Goal: Information Seeking & Learning: Learn about a topic

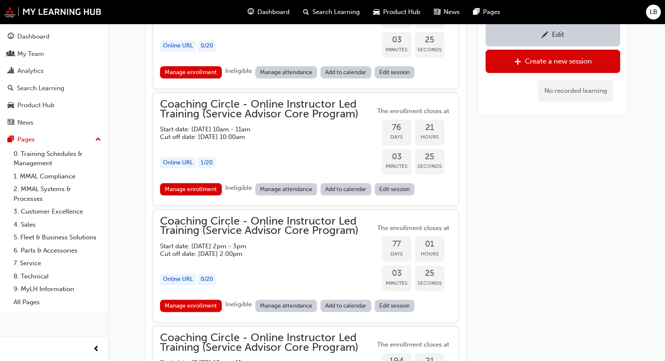
scroll to position [1217, 0]
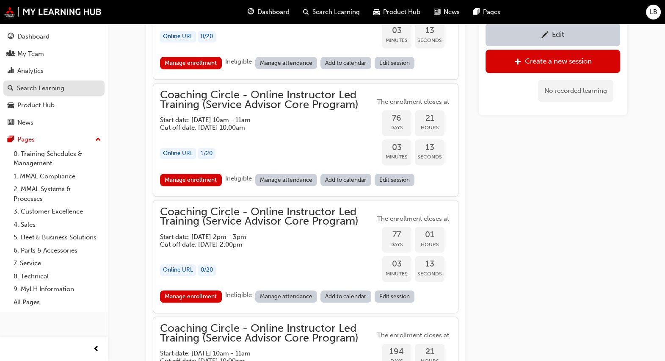
click at [78, 87] on div "Search Learning" at bounding box center [54, 88] width 93 height 11
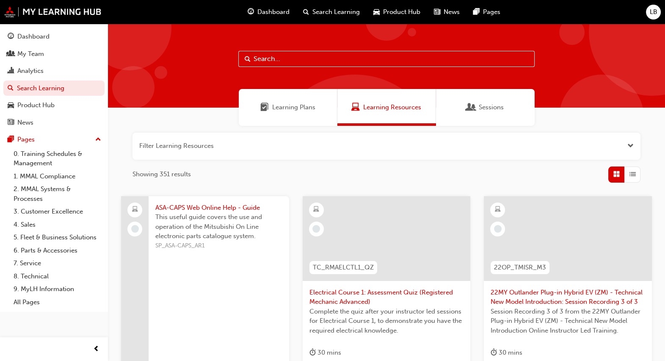
click at [38, 62] on button "Dashboard My Team Analytics Search Learning Product Hub News Pages" at bounding box center [53, 79] width 101 height 105
click at [38, 70] on div "Analytics" at bounding box center [30, 71] width 26 height 10
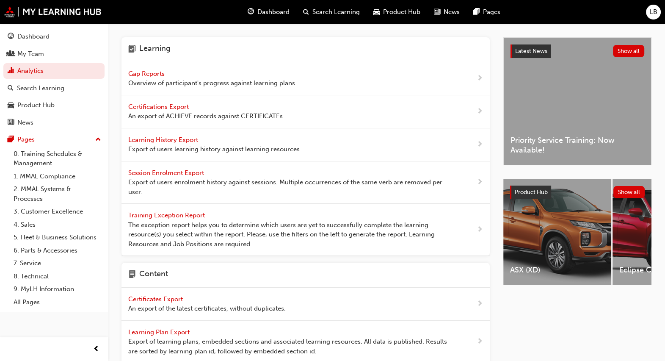
click at [158, 74] on span "Gap Reports" at bounding box center [147, 74] width 38 height 8
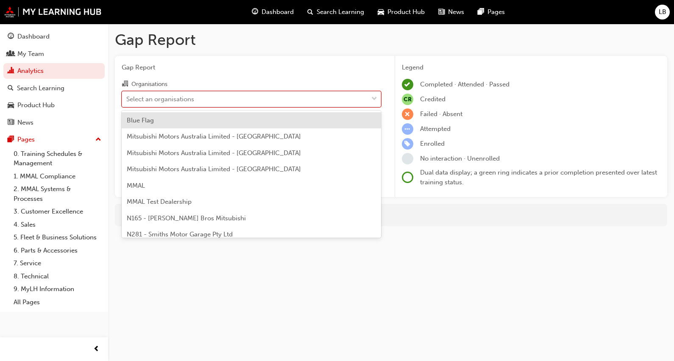
click at [178, 100] on div "Select an organisations" at bounding box center [160, 99] width 68 height 10
click at [127, 100] on input "Organisations option Blue Flag focused, 1 of 202. 202 results available. Use Up…" at bounding box center [126, 98] width 1 height 7
click at [150, 71] on span "Gap Report" at bounding box center [251, 68] width 259 height 10
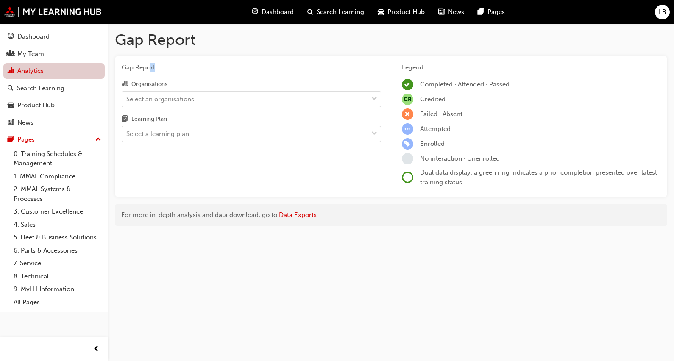
click at [36, 75] on link "Analytics" at bounding box center [53, 71] width 101 height 16
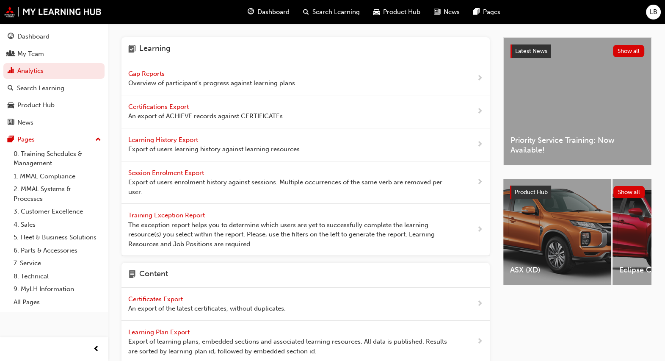
click at [173, 108] on span "Certifications Export" at bounding box center [159, 107] width 62 height 8
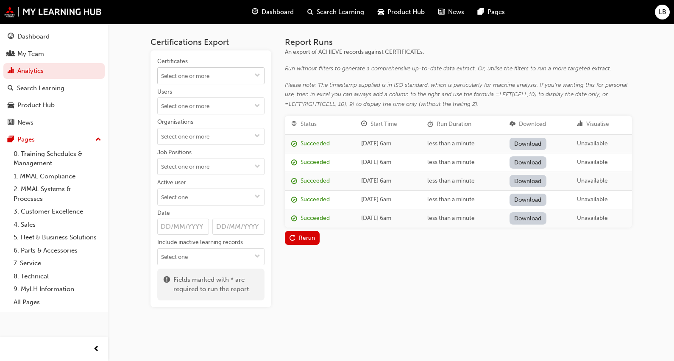
click at [188, 79] on input "Certificates" at bounding box center [211, 76] width 106 height 16
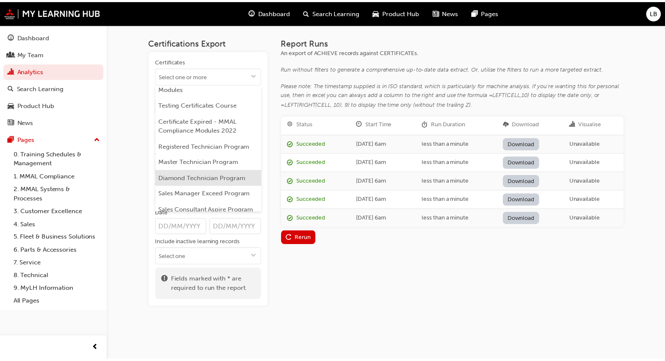
scroll to position [159, 0]
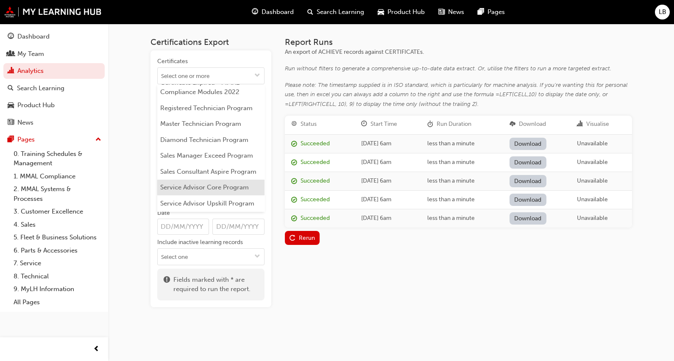
click at [199, 196] on li "Service Advisor Core Program" at bounding box center [210, 188] width 107 height 16
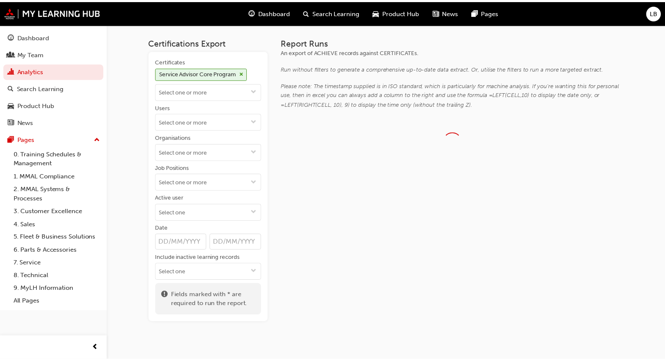
scroll to position [0, 0]
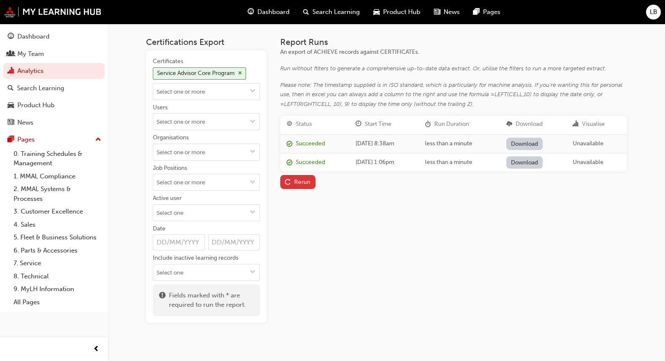
click at [300, 180] on div "Rerun" at bounding box center [302, 181] width 16 height 7
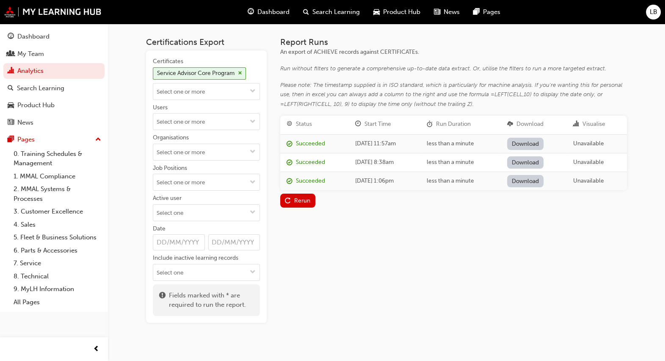
click at [534, 146] on link "Download" at bounding box center [525, 144] width 37 height 12
click at [352, 252] on div "Report Runs An export of ACHIEVE records against CERTIFICATEs. Run without filt…" at bounding box center [453, 180] width 347 height 286
click at [41, 159] on link "0. Training Schedules & Management" at bounding box center [57, 158] width 94 height 22
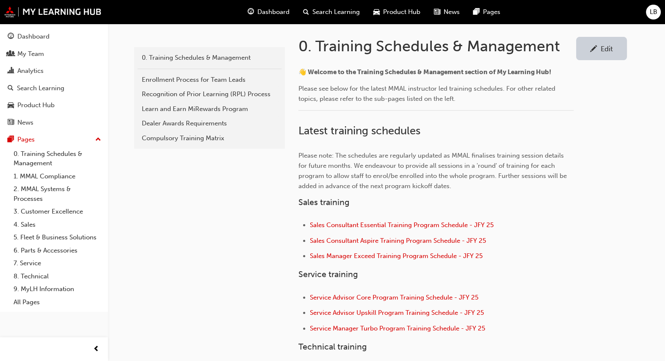
scroll to position [211, 0]
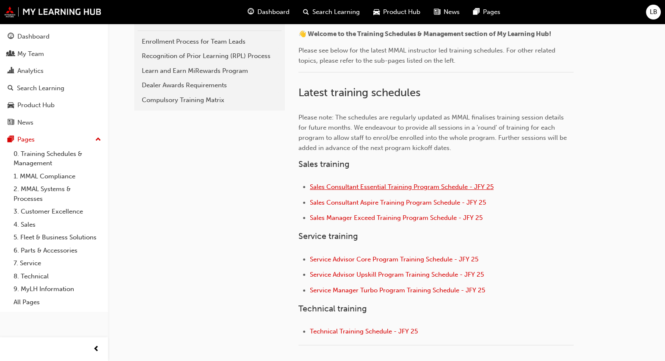
click at [397, 185] on span "Sales Consultant Essential Training Program Schedule - JFY 25" at bounding box center [402, 187] width 184 height 8
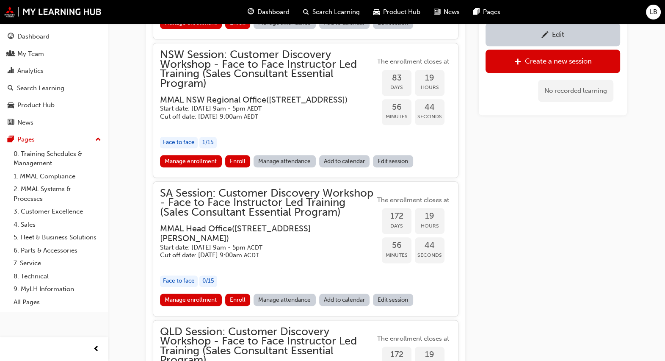
scroll to position [1243, 0]
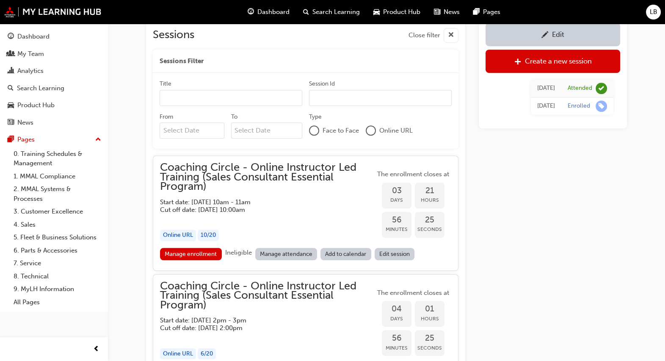
scroll to position [669, 0]
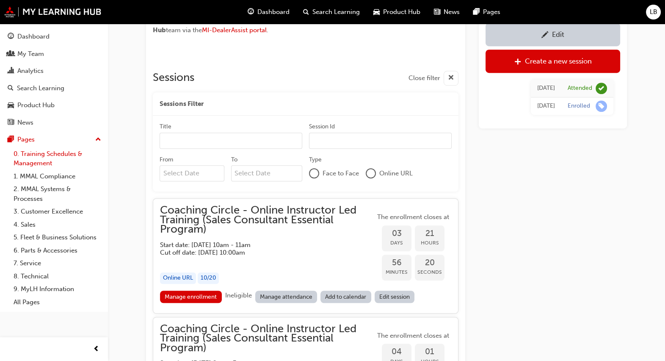
click at [36, 154] on link "0. Training Schedules & Management" at bounding box center [57, 158] width 94 height 22
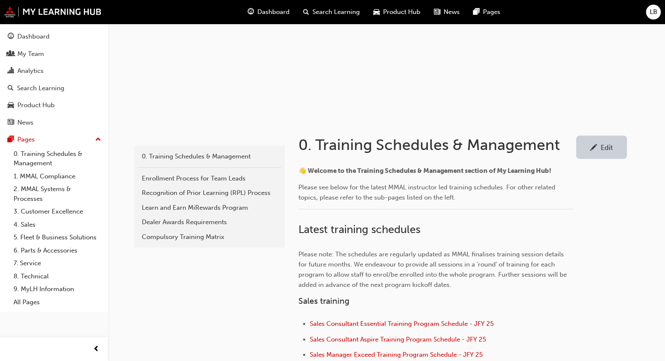
scroll to position [105, 0]
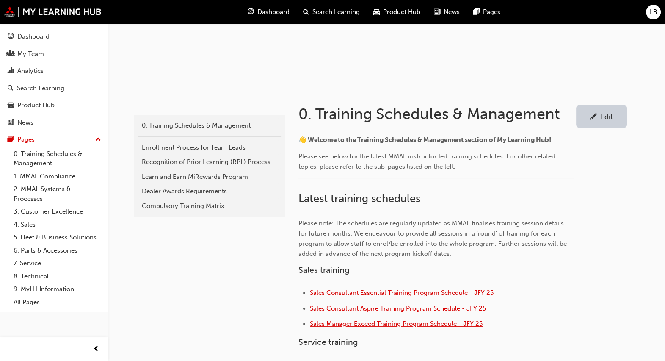
click at [332, 323] on span "Sales Manager Exceed Training Program Schedule - JFY 25" at bounding box center [396, 324] width 173 height 8
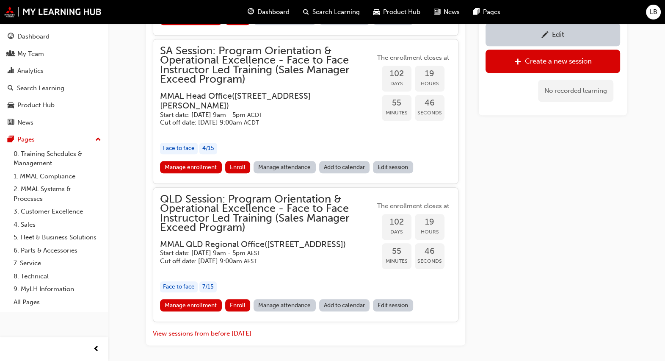
scroll to position [1213, 0]
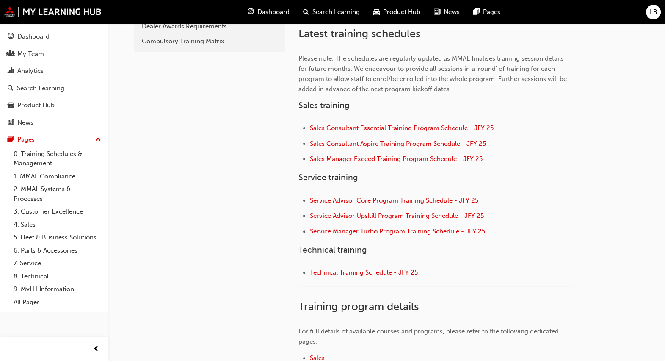
scroll to position [318, 0]
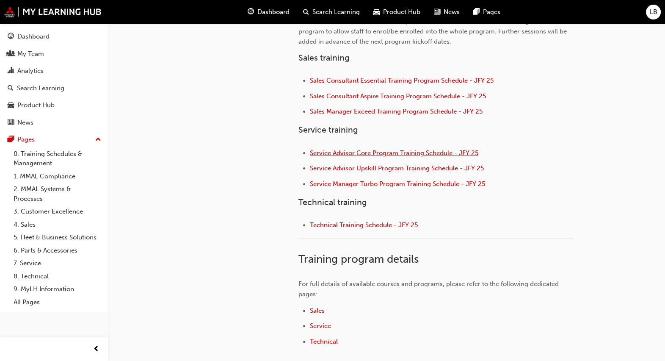
click at [354, 153] on span "Service Advisor Core Program Training Schedule - JFY 25" at bounding box center [394, 153] width 169 height 8
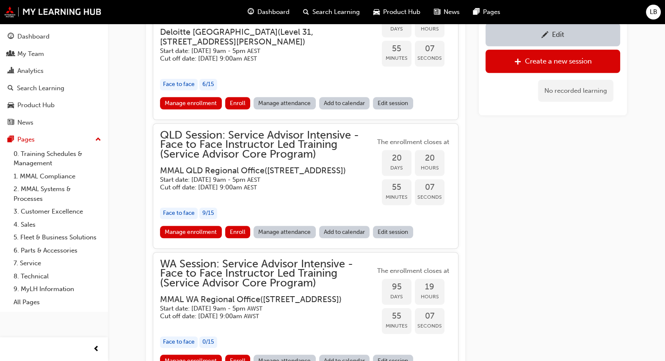
scroll to position [834, 0]
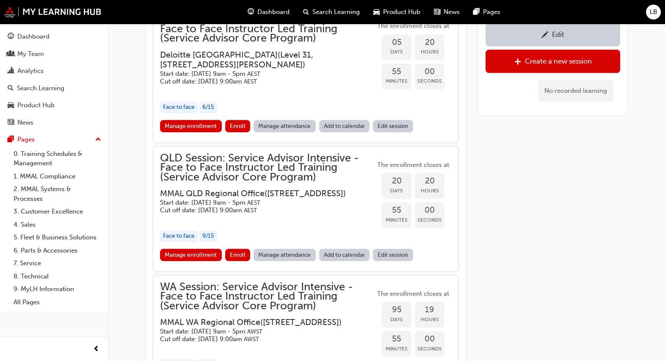
click at [249, 86] on div "button" at bounding box center [267, 91] width 215 height 10
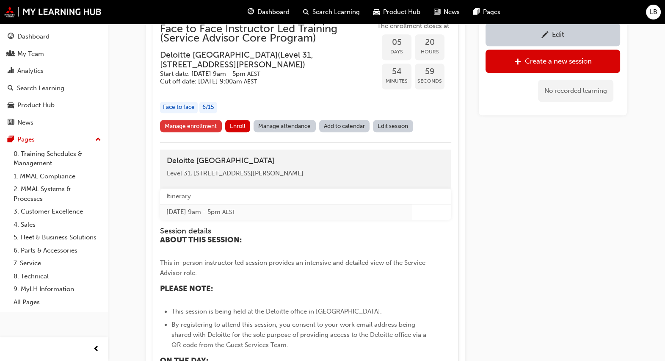
click at [205, 128] on link "Manage enrollment" at bounding box center [191, 126] width 62 height 12
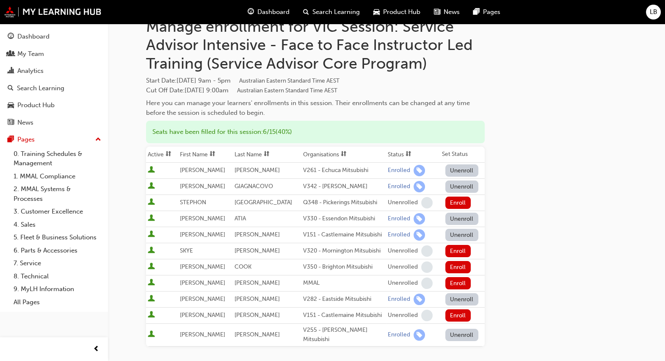
scroll to position [105, 0]
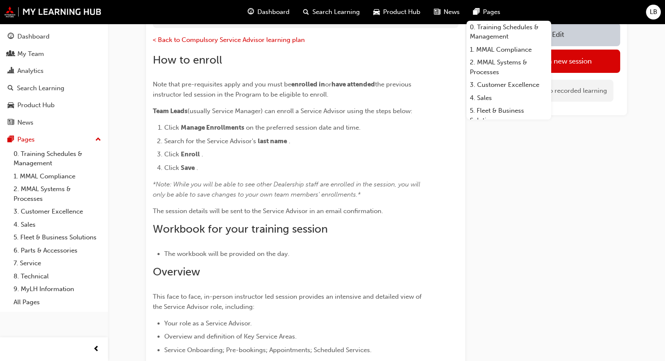
scroll to position [834, 0]
